Goal: Information Seeking & Learning: Learn about a topic

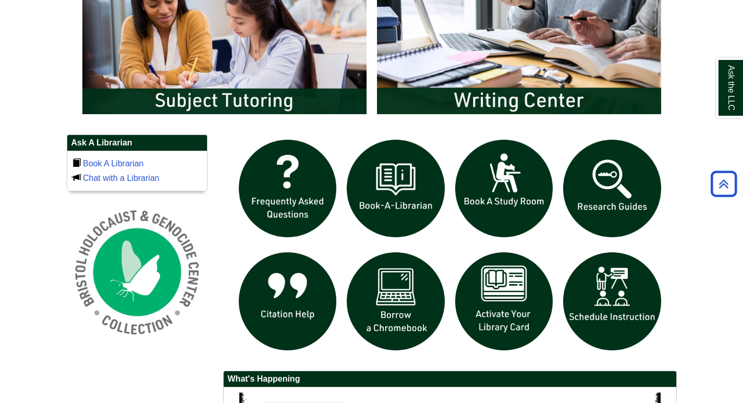
scroll to position [606, 0]
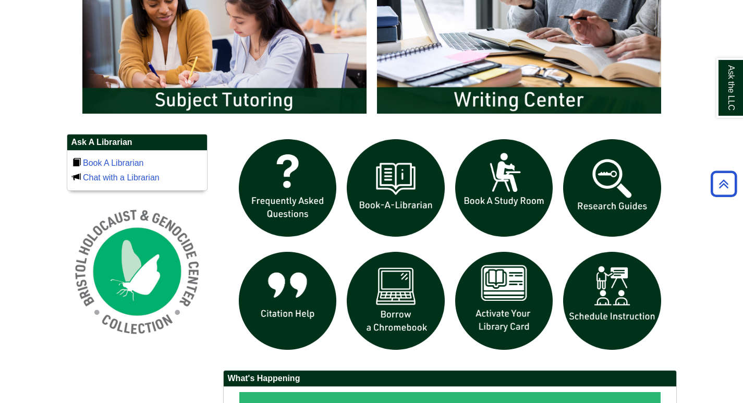
click at [595, 378] on h2 "What's Happening" at bounding box center [450, 379] width 453 height 16
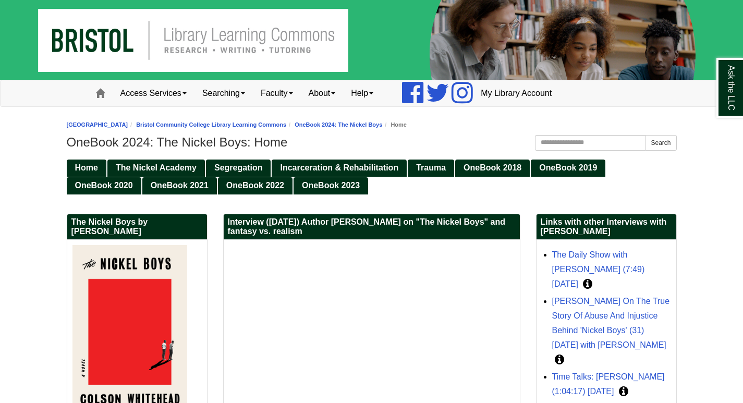
drag, startPoint x: 444, startPoint y: 2, endPoint x: 92, endPoint y: 231, distance: 419.7
click at [92, 231] on h2 "The Nickel Boys by Colson Whitehead" at bounding box center [137, 227] width 140 height 26
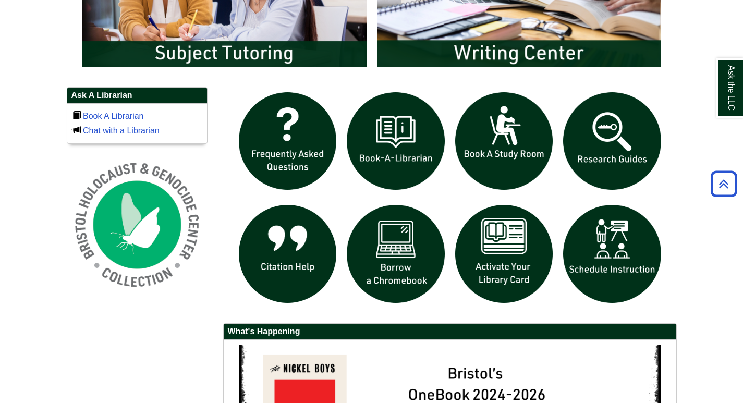
scroll to position [653, 0]
